Goal: Check status: Check status

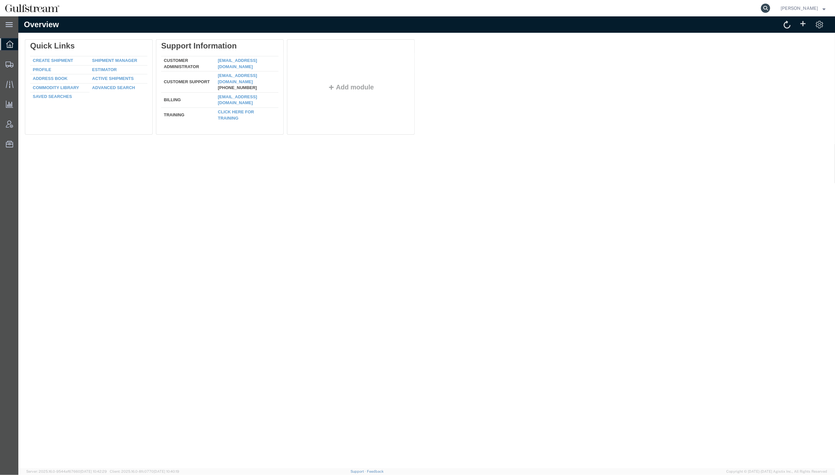
click at [770, 9] on icon at bounding box center [765, 8] width 9 height 9
click at [714, 5] on input "search" at bounding box center [660, 8] width 199 height 16
paste input "463505901962"
type input "463505901962"
click at [770, 6] on icon at bounding box center [765, 8] width 9 height 9
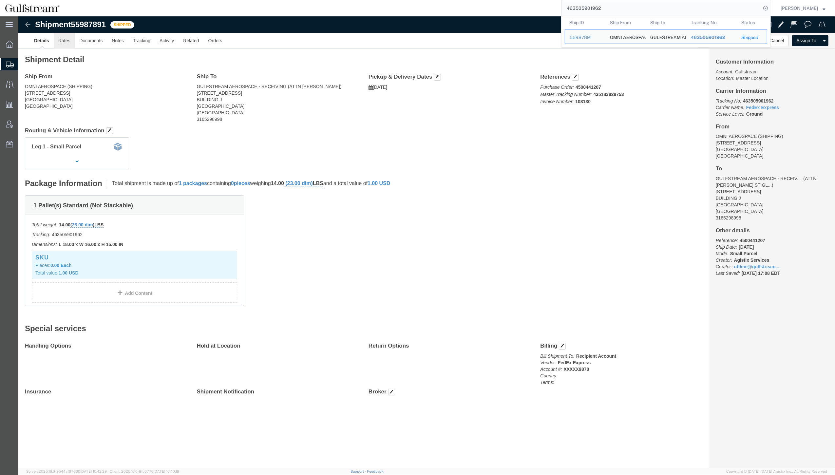
click link "Rates"
